Goal: Navigation & Orientation: Go to known website

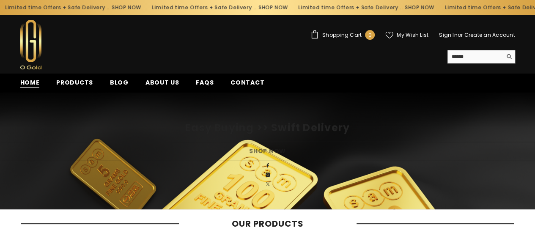
click at [31, 78] on span "Home" at bounding box center [29, 82] width 19 height 9
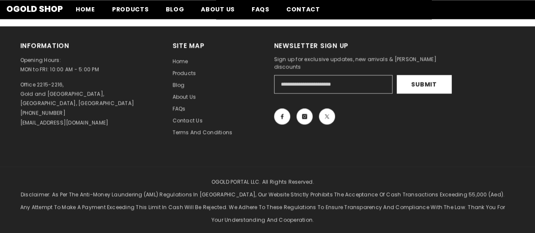
scroll to position [609, 0]
